Goal: Information Seeking & Learning: Understand process/instructions

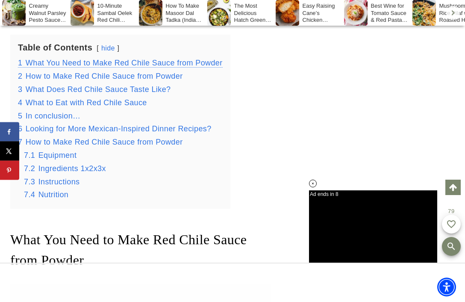
click at [164, 61] on span "What You Need to Make Red Chile Sauce from Powder" at bounding box center [124, 63] width 197 height 9
